Goal: Task Accomplishment & Management: Manage account settings

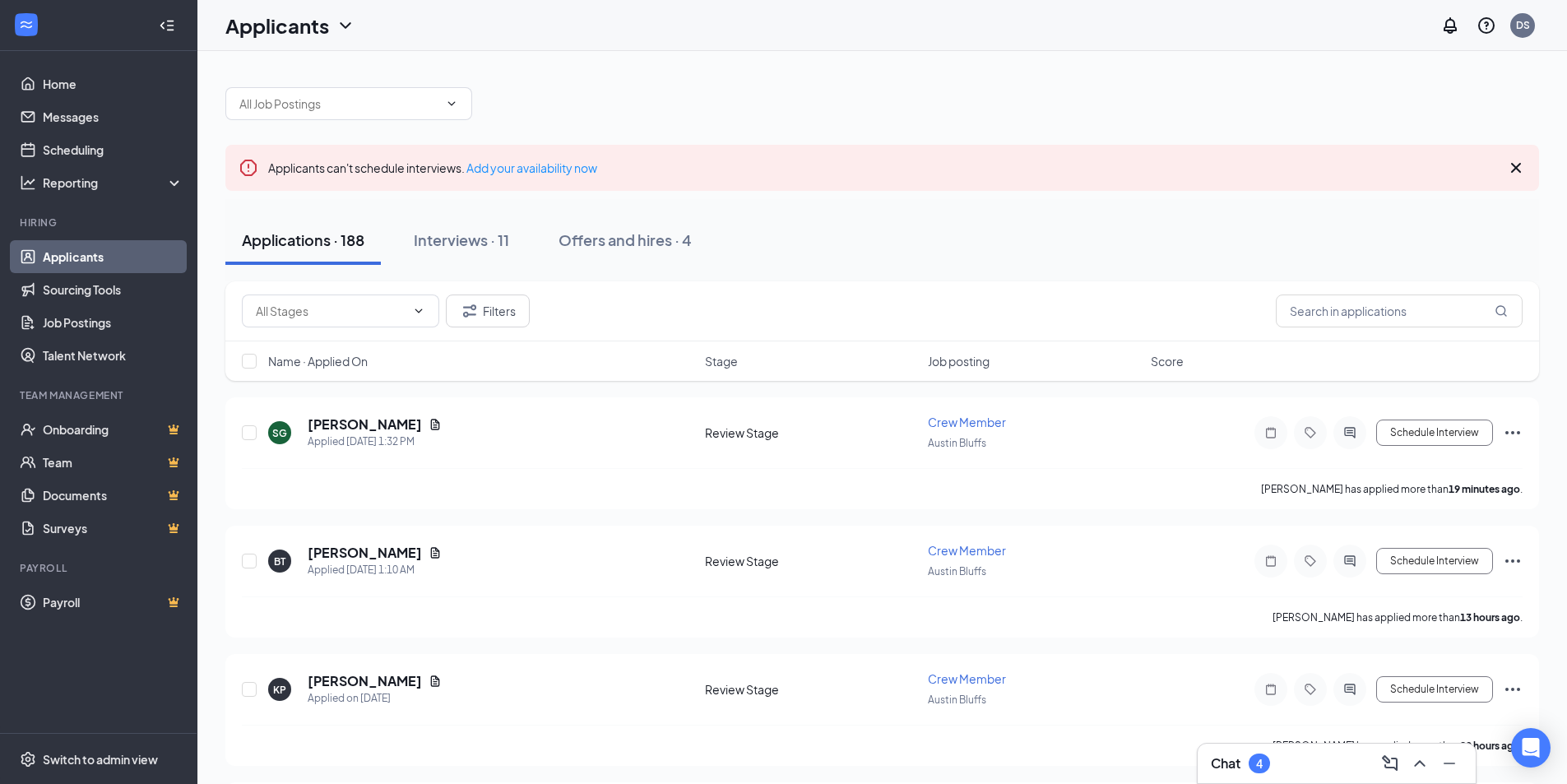
click at [103, 244] on link "Applicants" at bounding box center [113, 256] width 141 height 33
click at [476, 243] on div "Interviews · 11" at bounding box center [462, 240] width 96 height 21
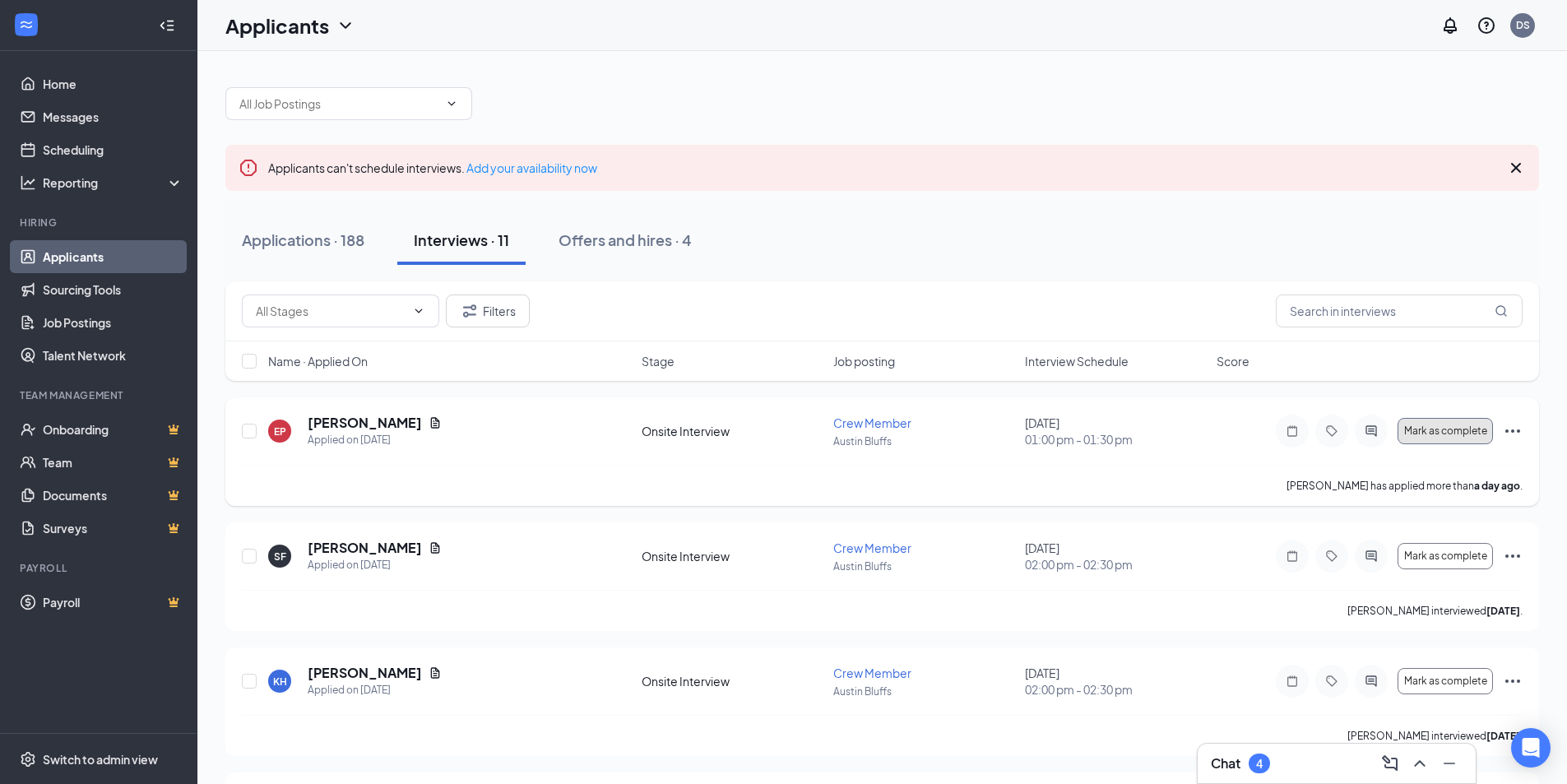
click at [1444, 436] on button "Mark as complete" at bounding box center [1445, 431] width 96 height 26
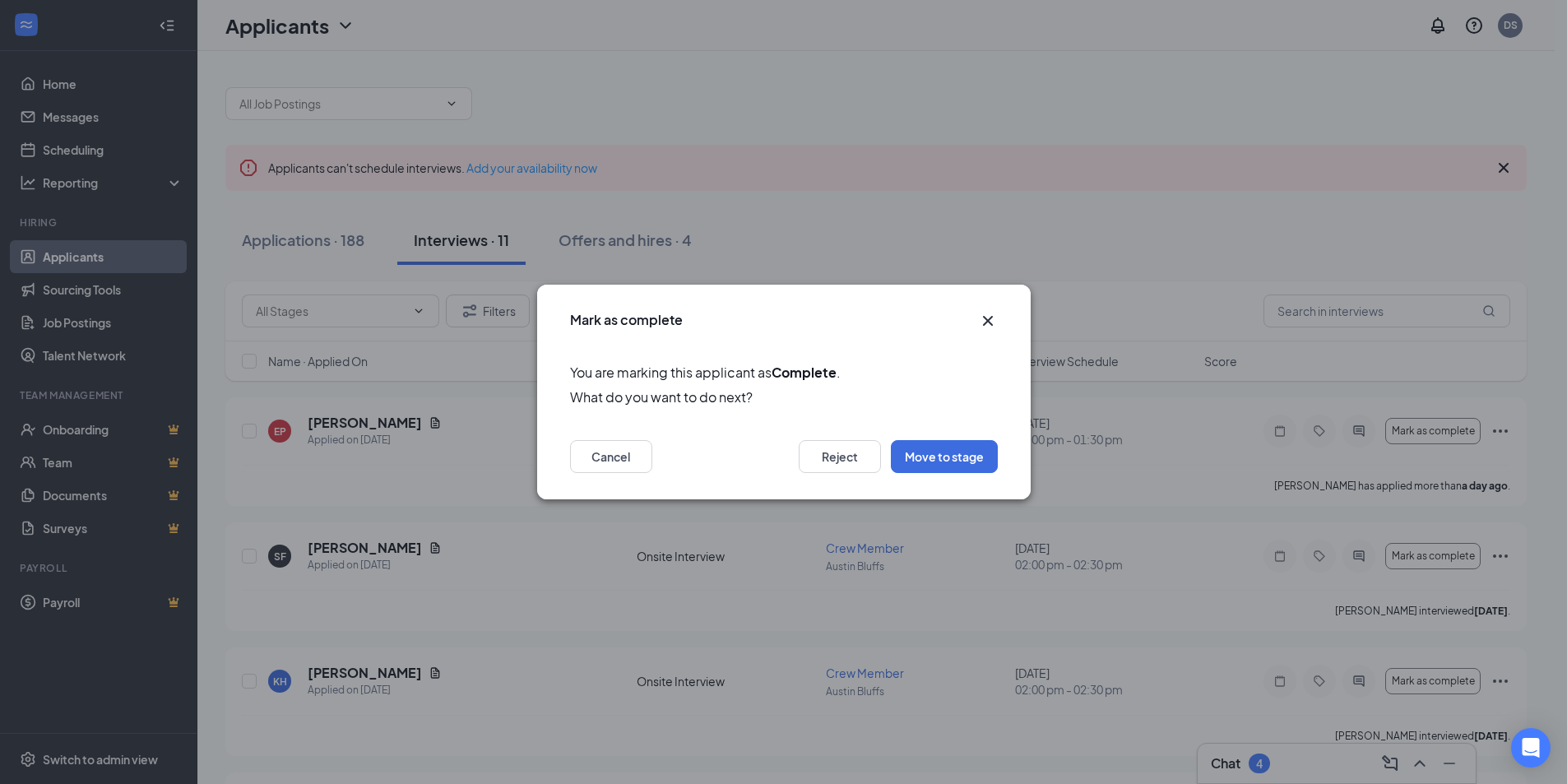
click at [990, 319] on icon "Cross" at bounding box center [987, 320] width 10 height 10
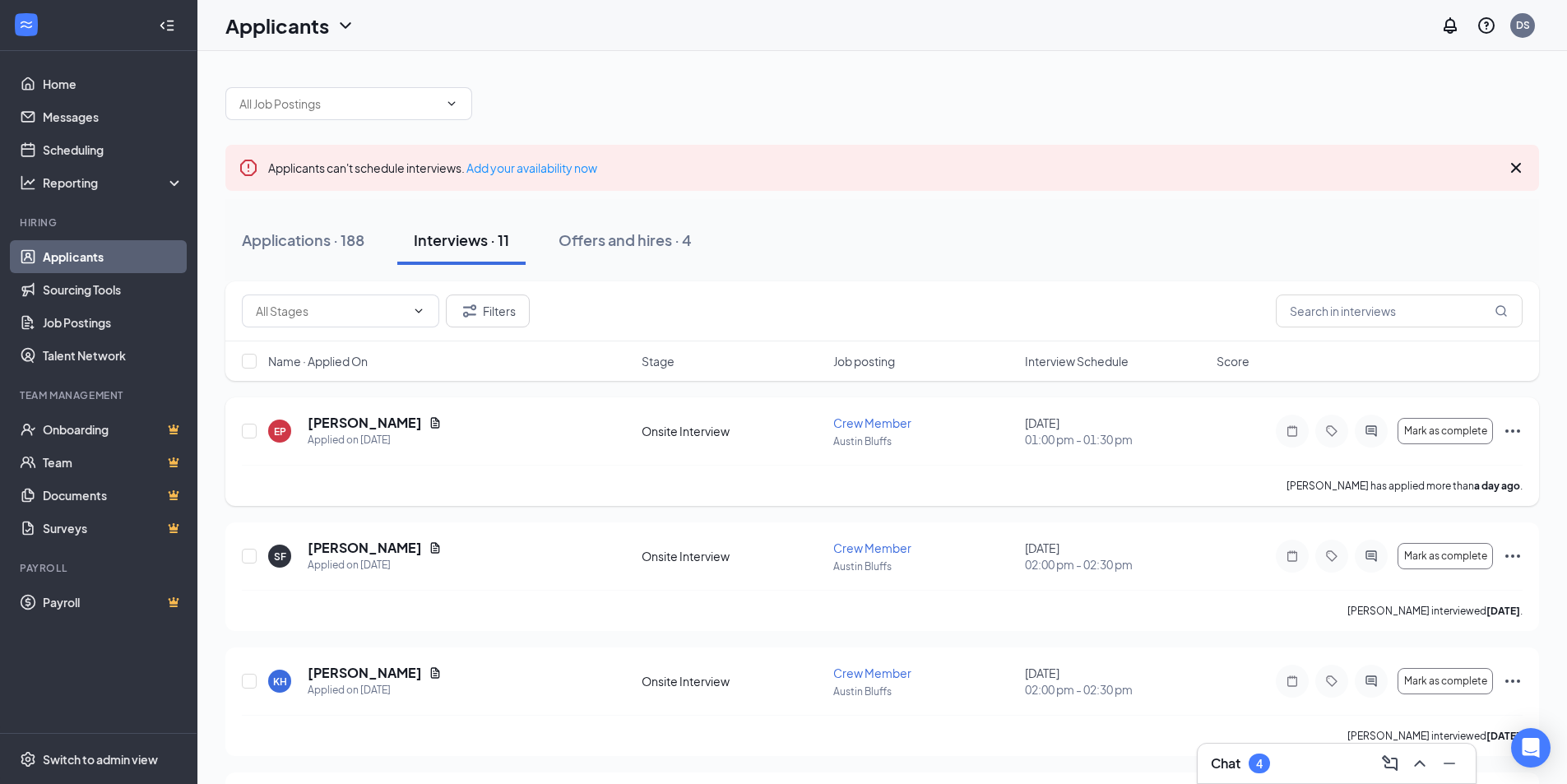
click at [1514, 429] on icon "Ellipses" at bounding box center [1512, 430] width 20 height 20
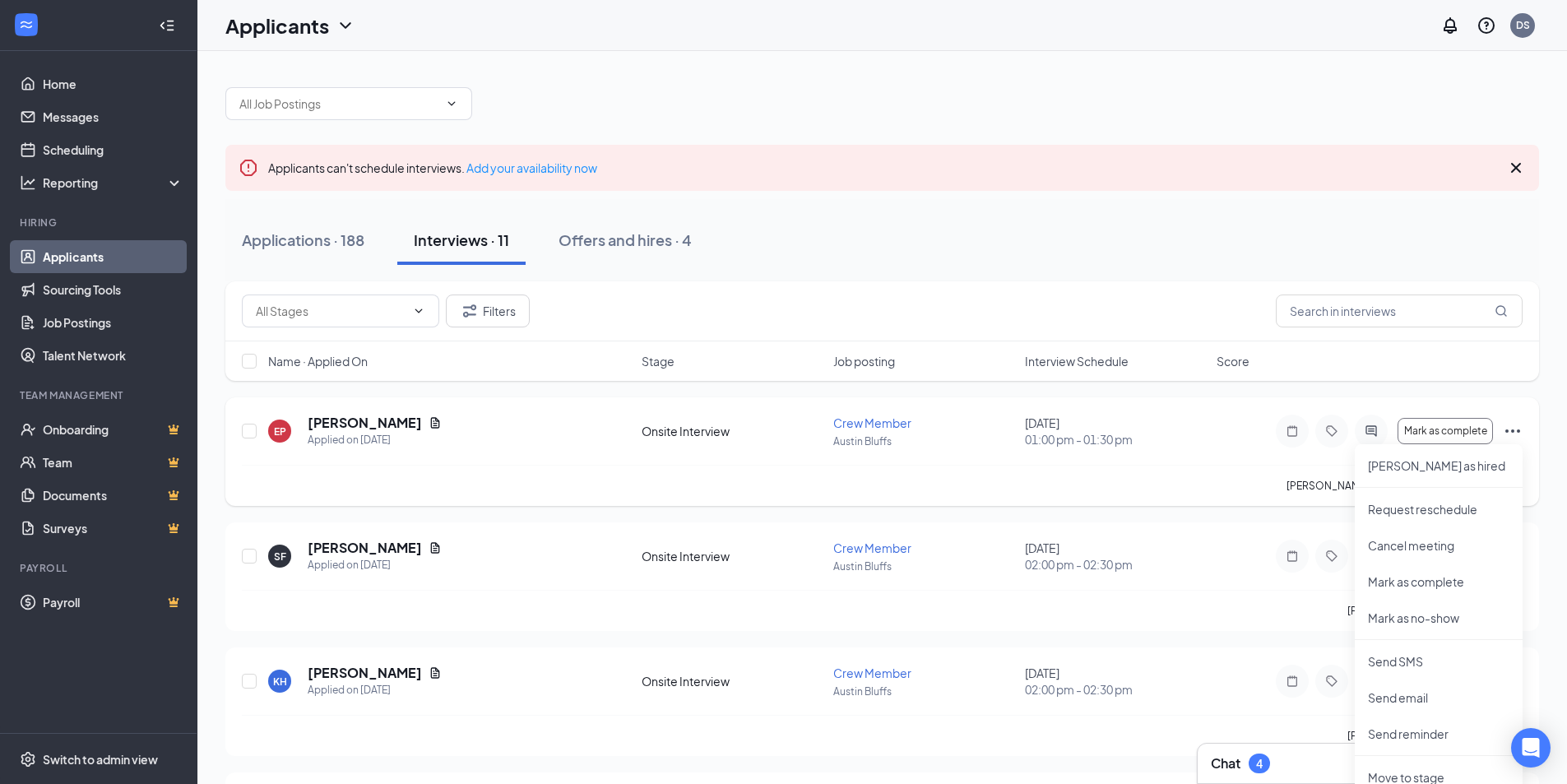
click at [1516, 432] on icon "Ellipses" at bounding box center [1512, 430] width 20 height 20
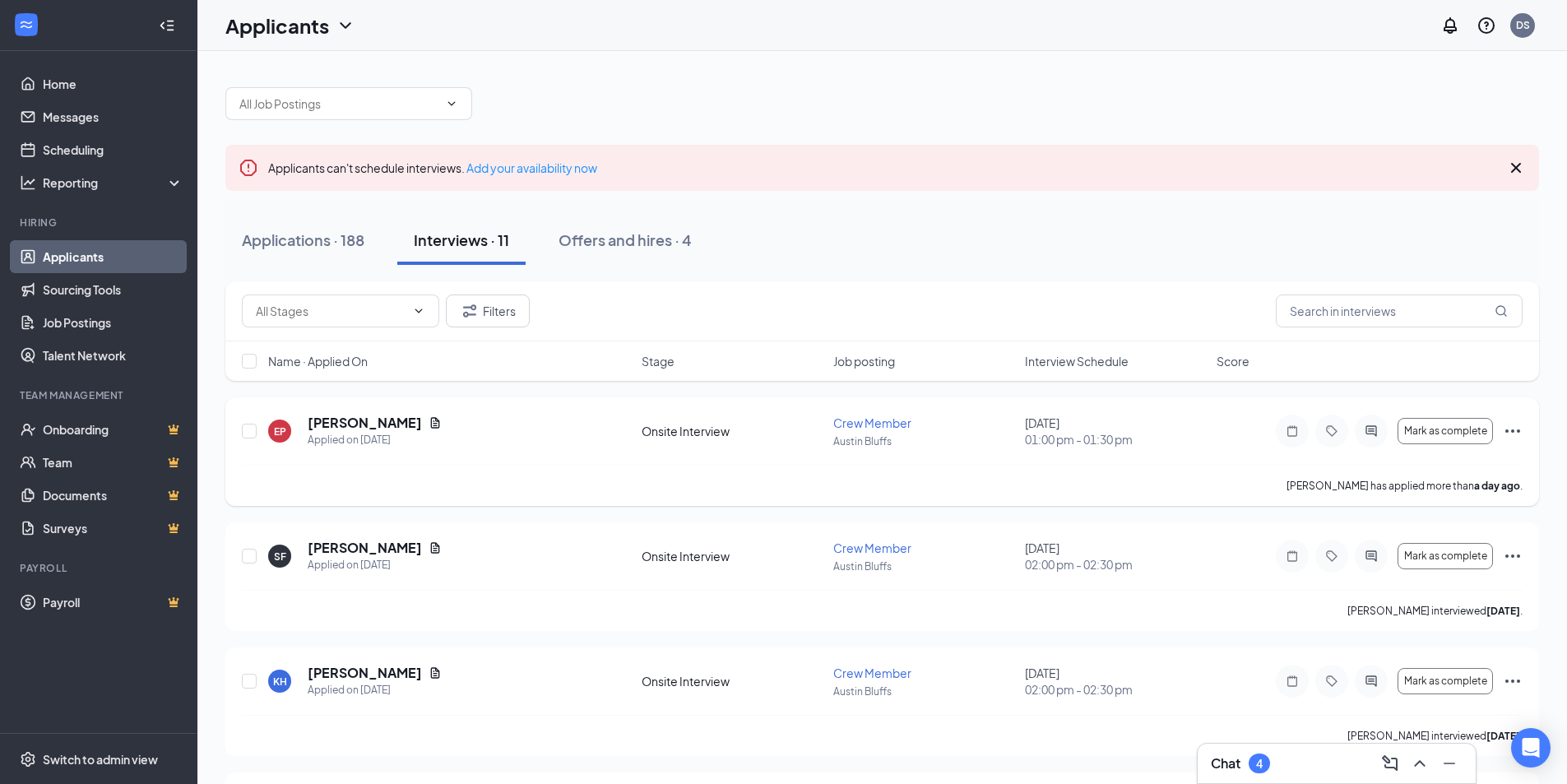
click at [1516, 432] on icon "Ellipses" at bounding box center [1512, 430] width 20 height 20
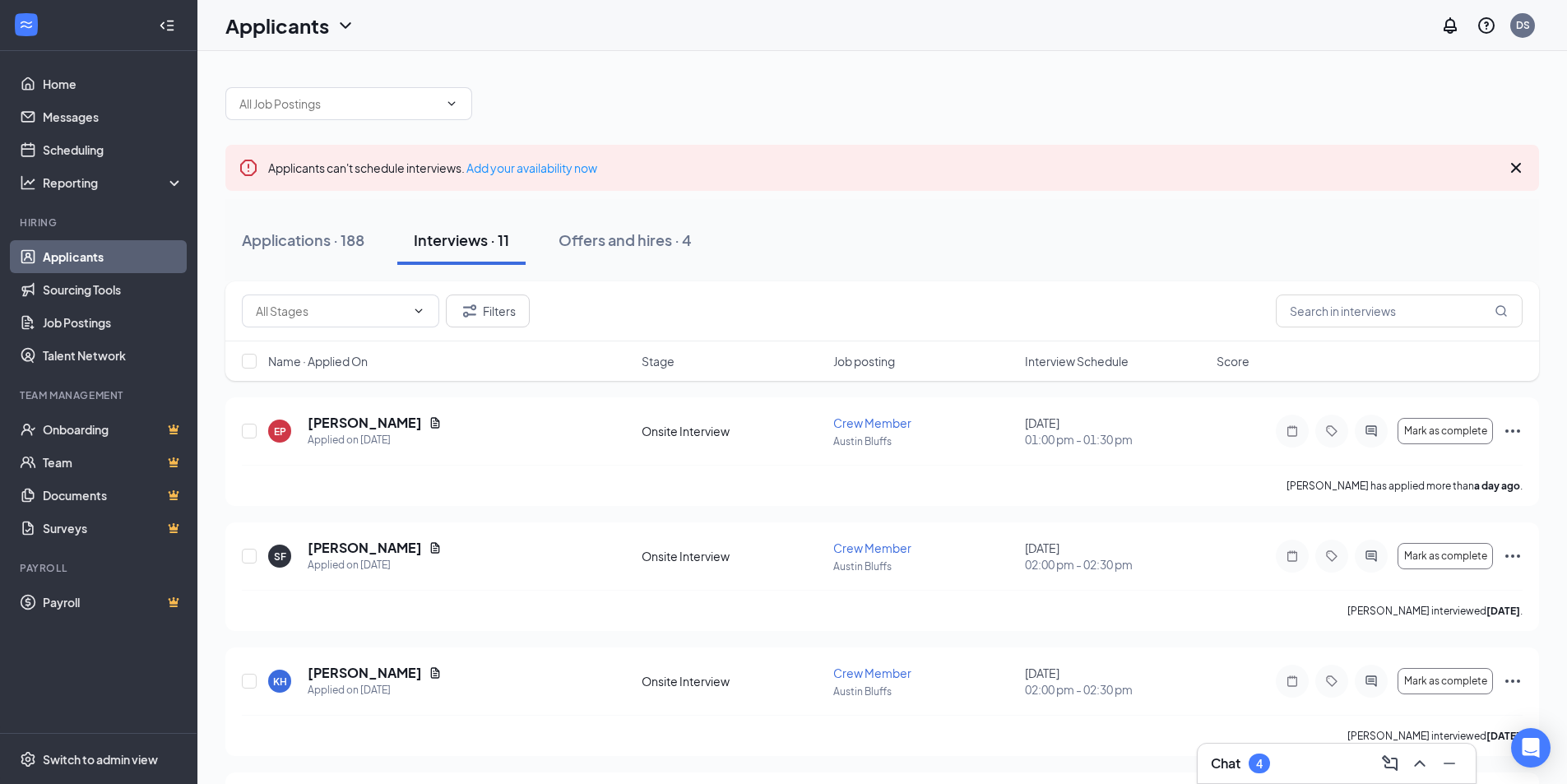
click at [1515, 434] on icon "Ellipses" at bounding box center [1512, 430] width 20 height 20
